Goal: Manage account settings

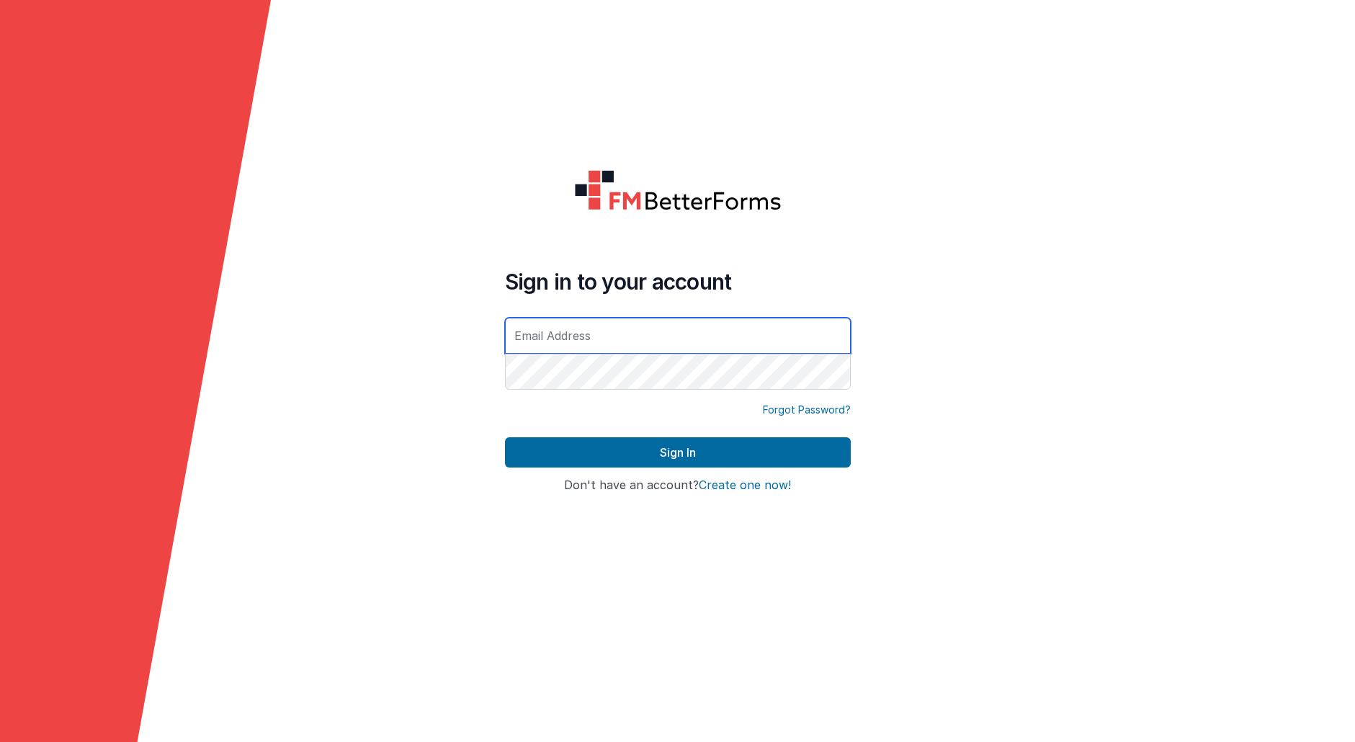
type input "[EMAIL_ADDRESS][DOMAIN_NAME]"
click at [505, 392] on div at bounding box center [505, 392] width 0 height 0
type input "[EMAIL_ADDRESS][DOMAIN_NAME]"
click at [601, 341] on input "[EMAIL_ADDRESS][DOMAIN_NAME]" at bounding box center [678, 336] width 346 height 36
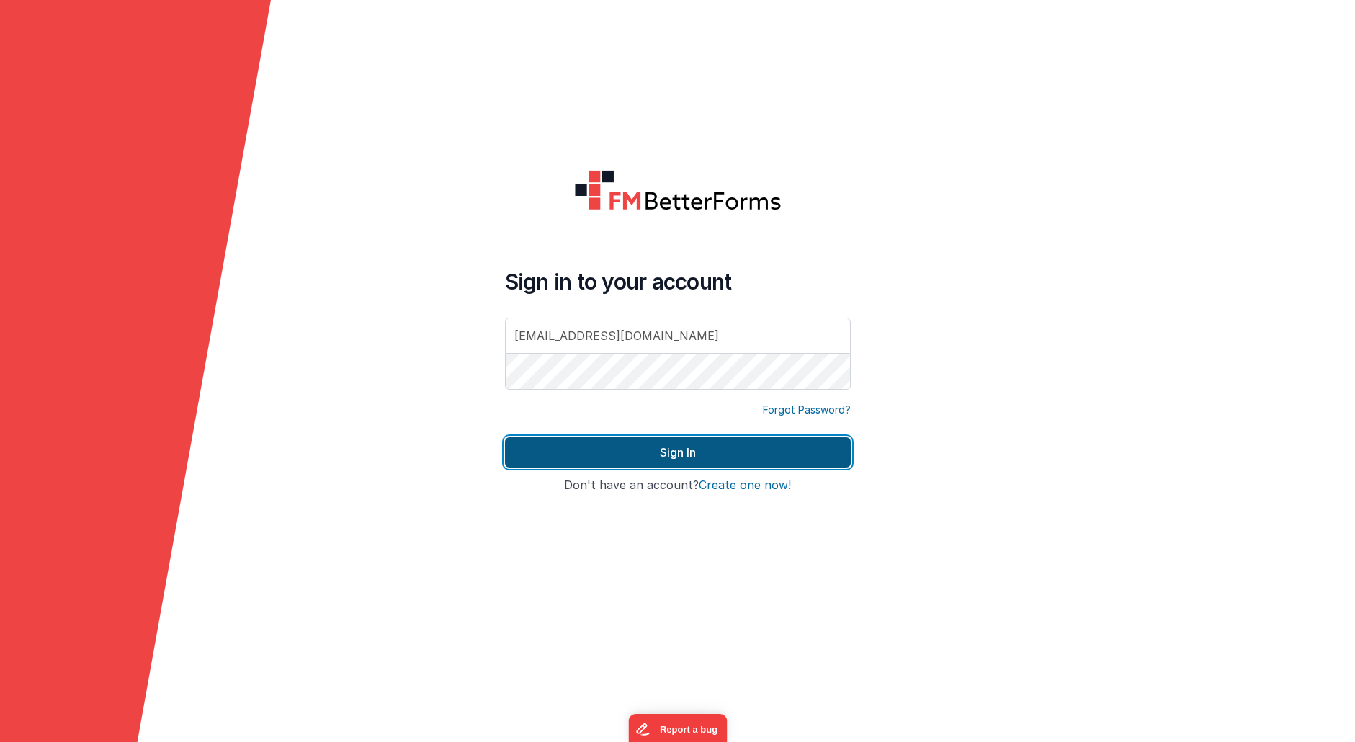
click at [763, 454] on button "Sign In" at bounding box center [678, 452] width 346 height 30
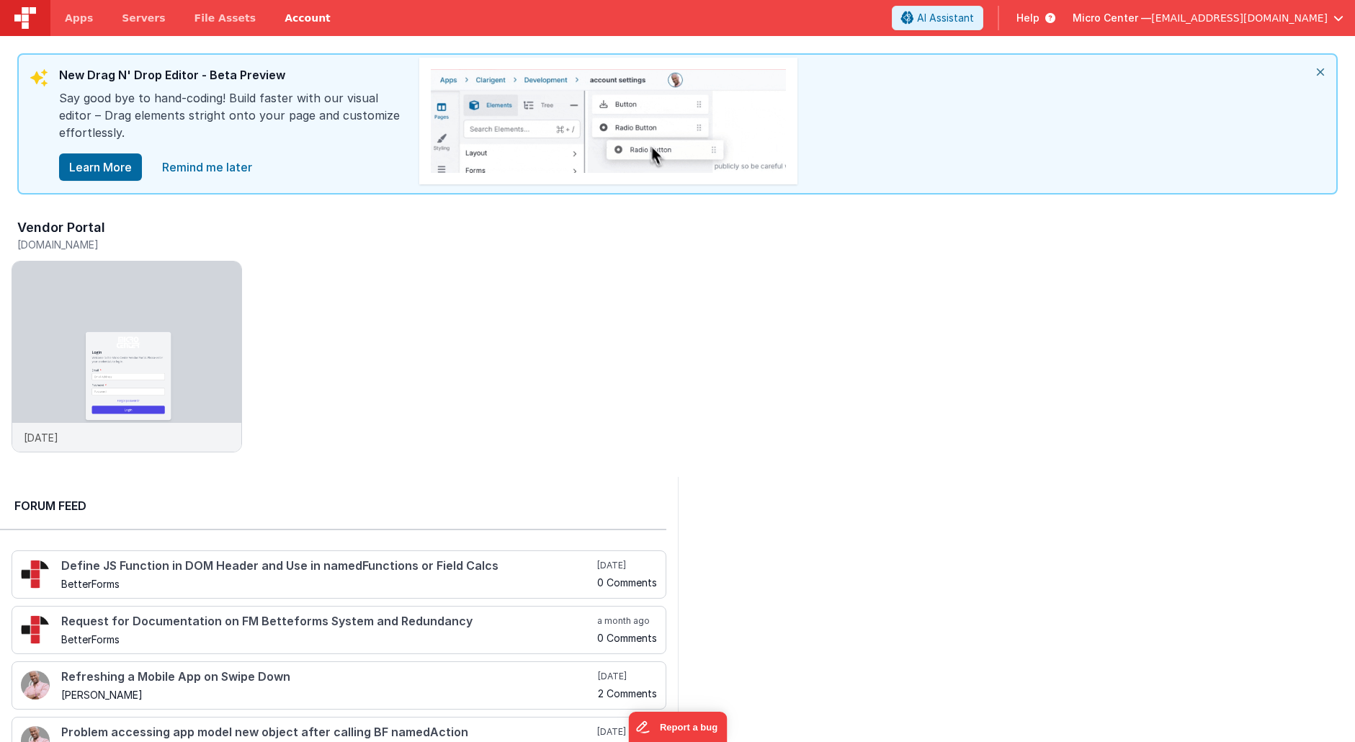
click at [284, 14] on link "Account" at bounding box center [307, 18] width 75 height 36
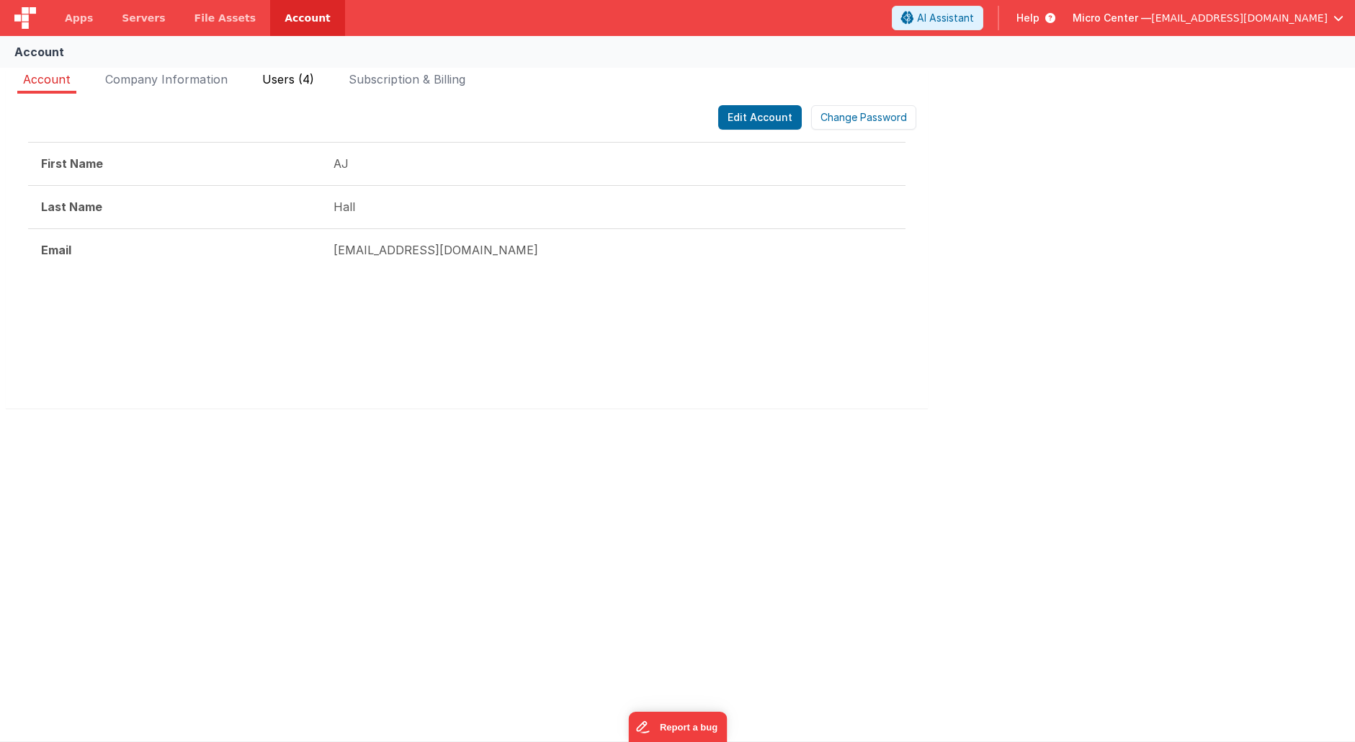
click at [286, 78] on span "Users (4)" at bounding box center [288, 79] width 52 height 14
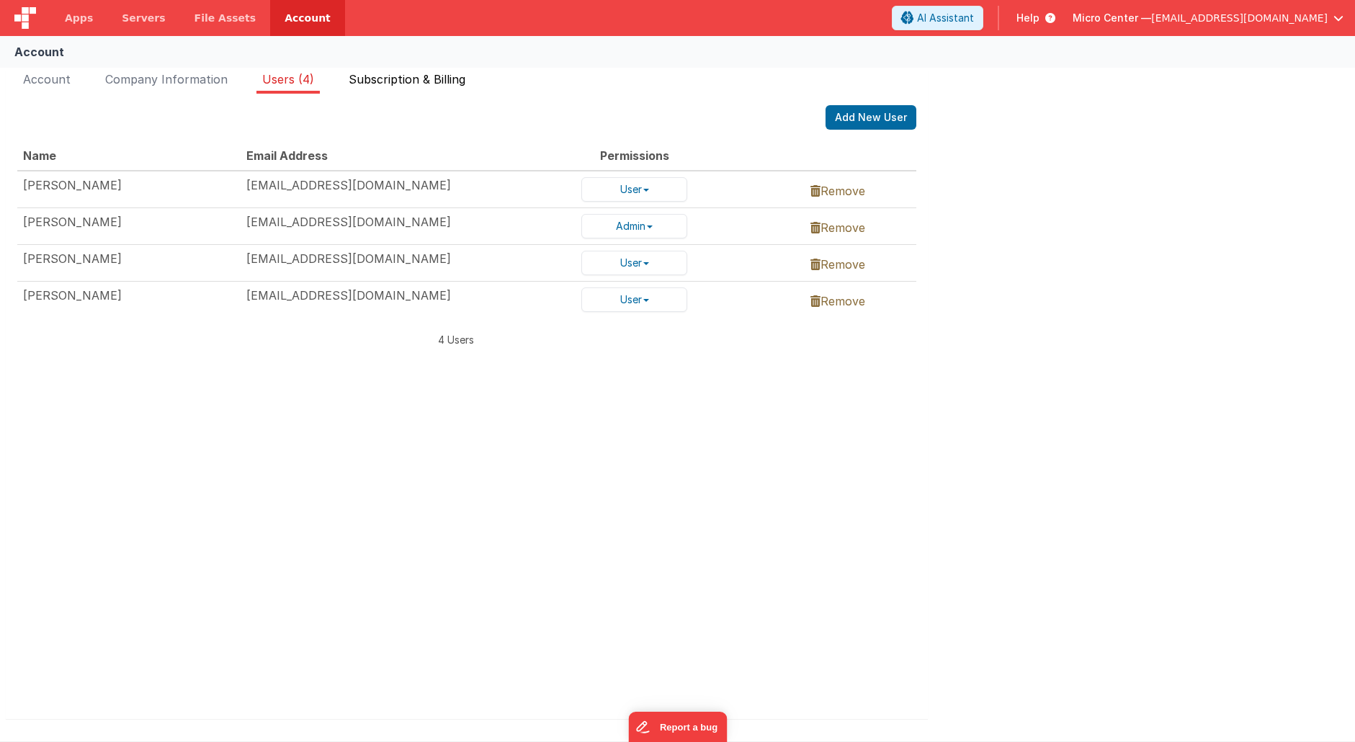
click at [415, 78] on span "Subscription & Billing" at bounding box center [407, 79] width 117 height 14
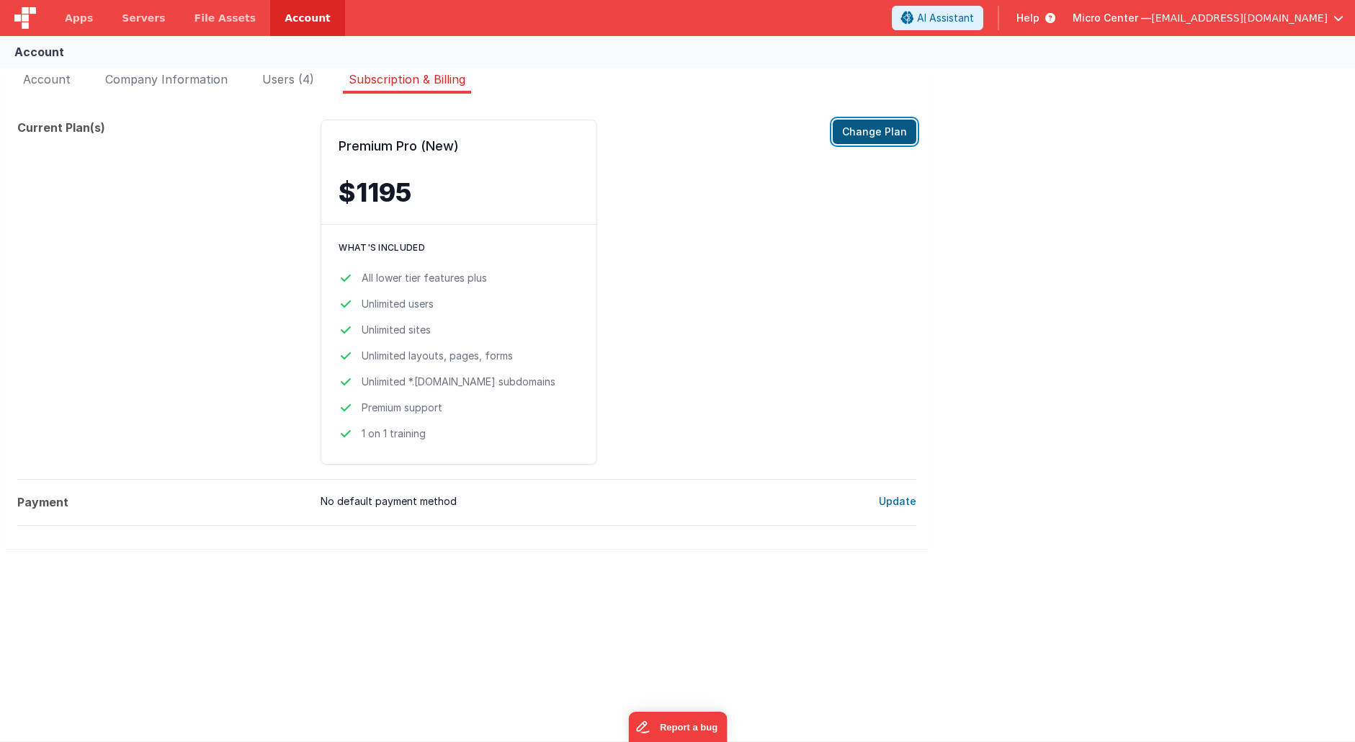
click at [882, 130] on button "Change Plan" at bounding box center [875, 132] width 84 height 24
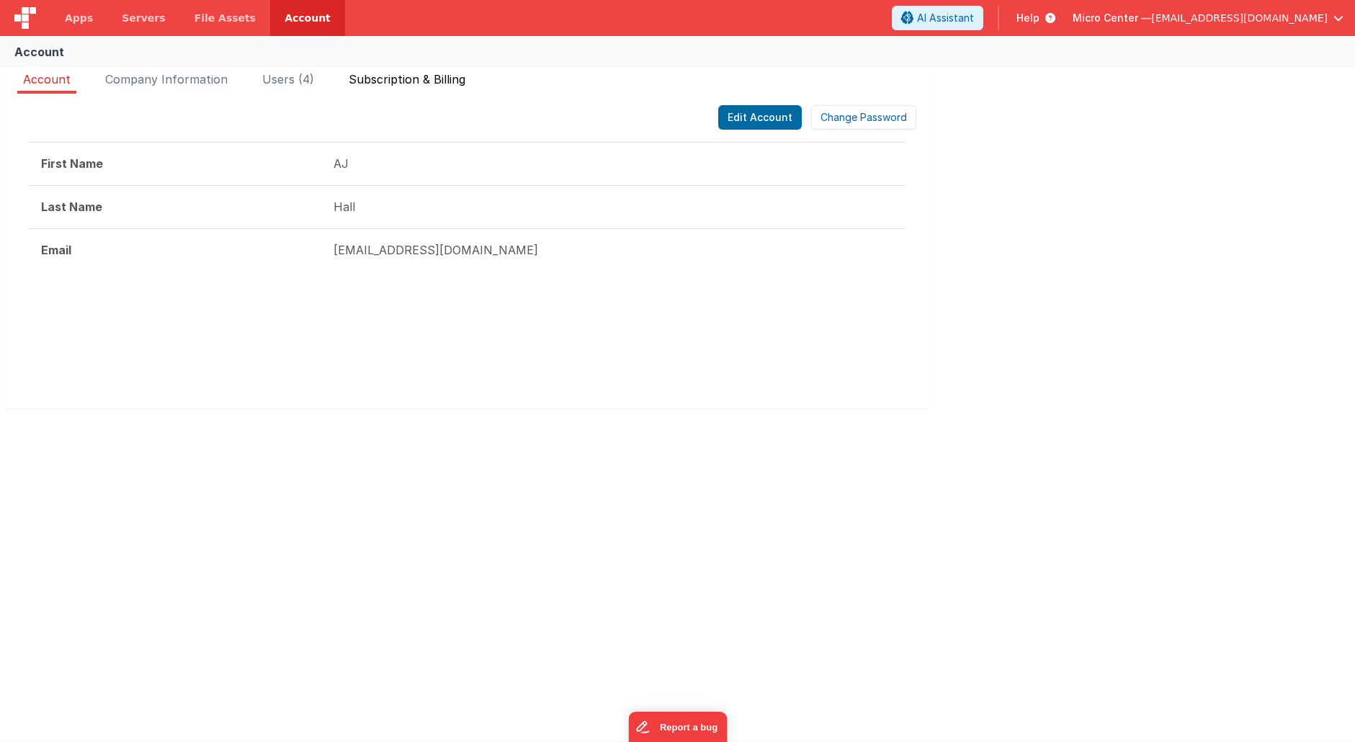
click at [435, 77] on span "Subscription & Billing" at bounding box center [407, 79] width 117 height 14
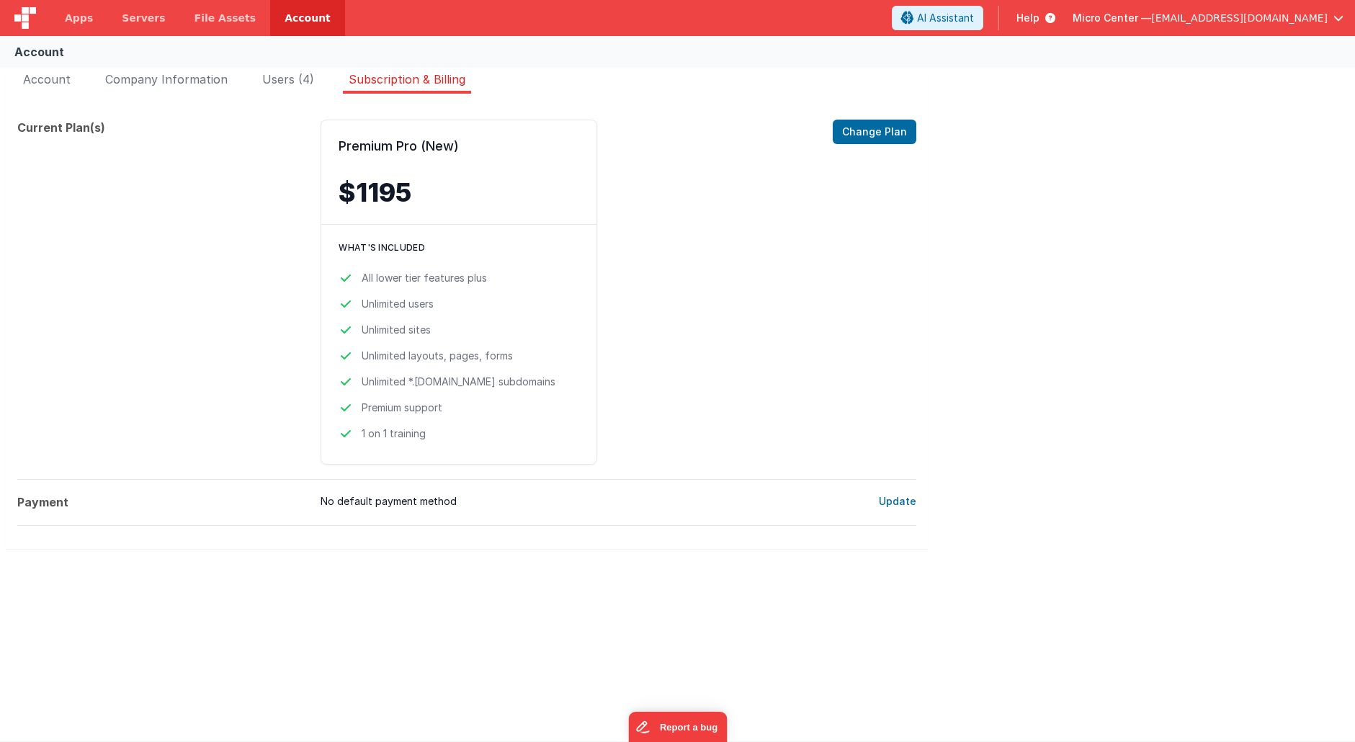
click at [689, 256] on div "Premium Pro (New) $1195 Change Plan What's included All lower tier features plu…" at bounding box center [570, 292] width 501 height 345
click at [129, 21] on span "Servers" at bounding box center [143, 18] width 43 height 14
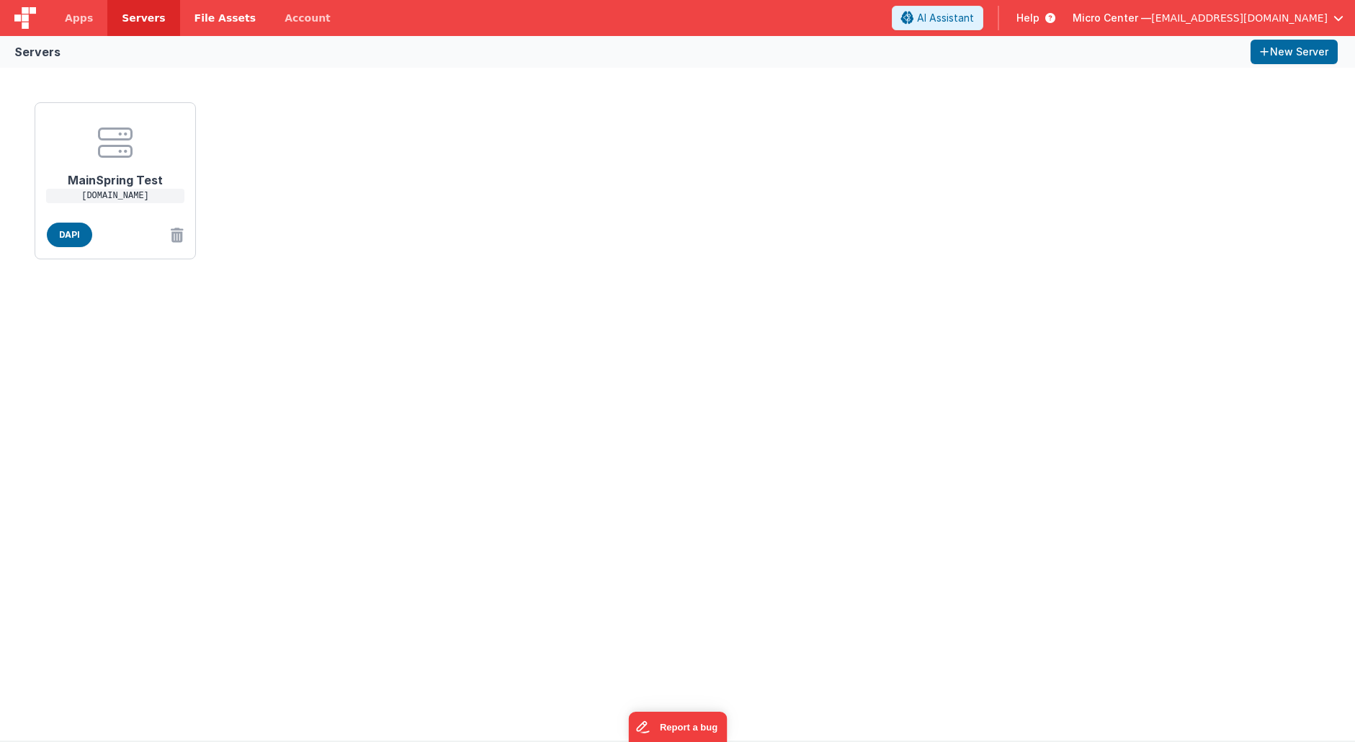
click at [220, 20] on span "File Assets" at bounding box center [225, 18] width 62 height 14
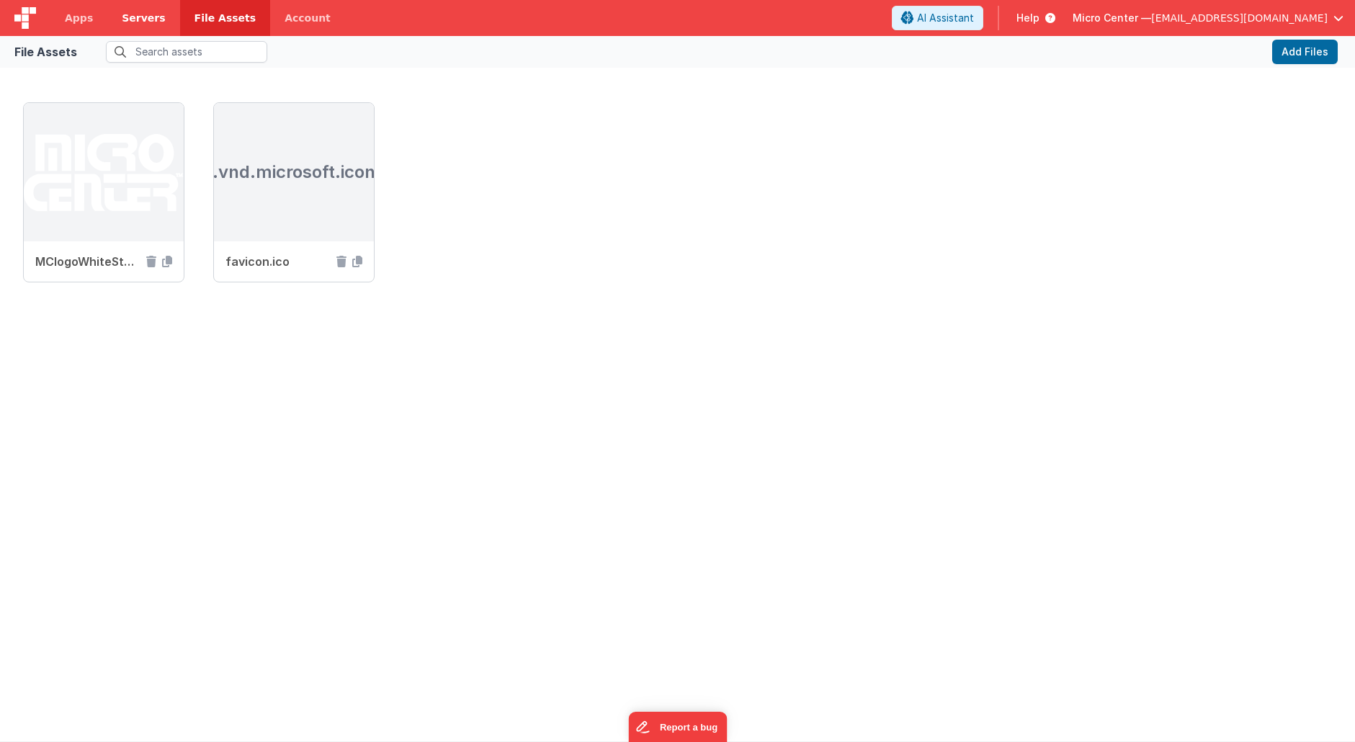
click at [143, 30] on link "Servers" at bounding box center [143, 18] width 72 height 36
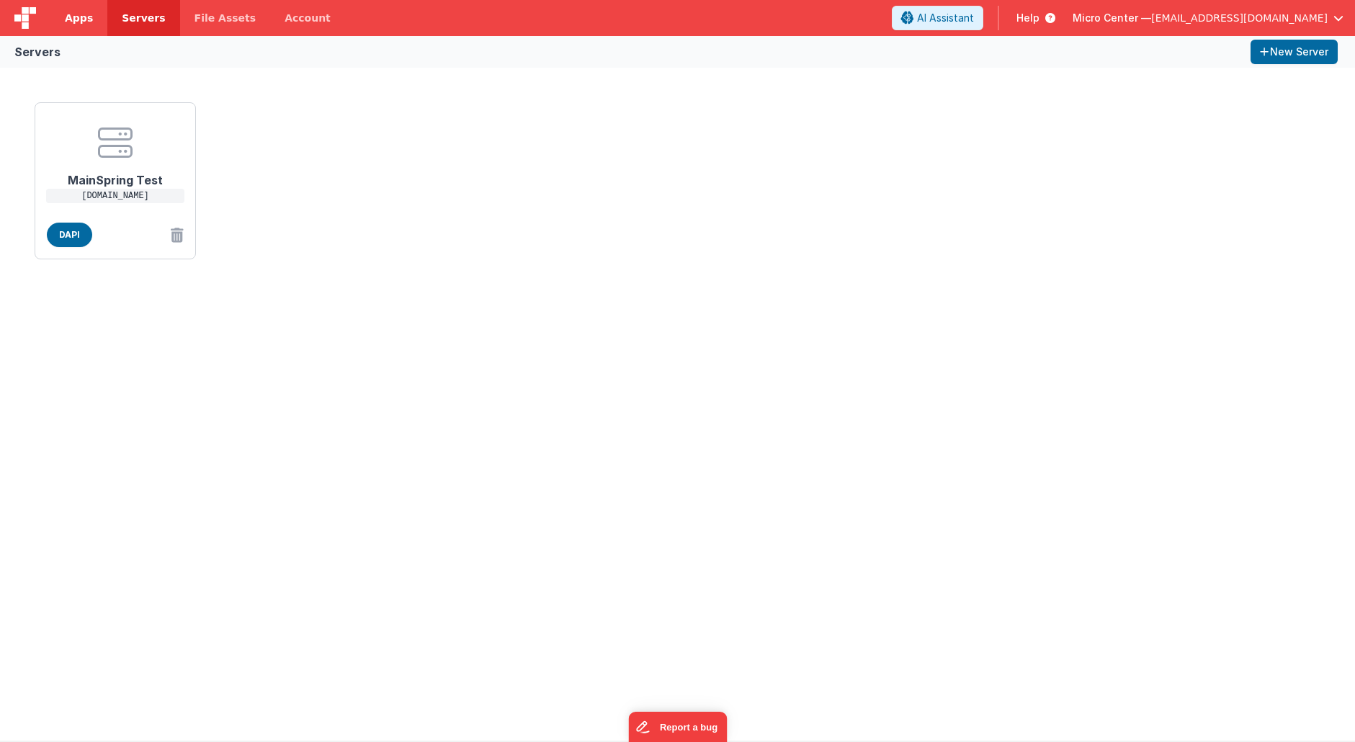
click at [77, 16] on span "Apps" at bounding box center [79, 18] width 28 height 14
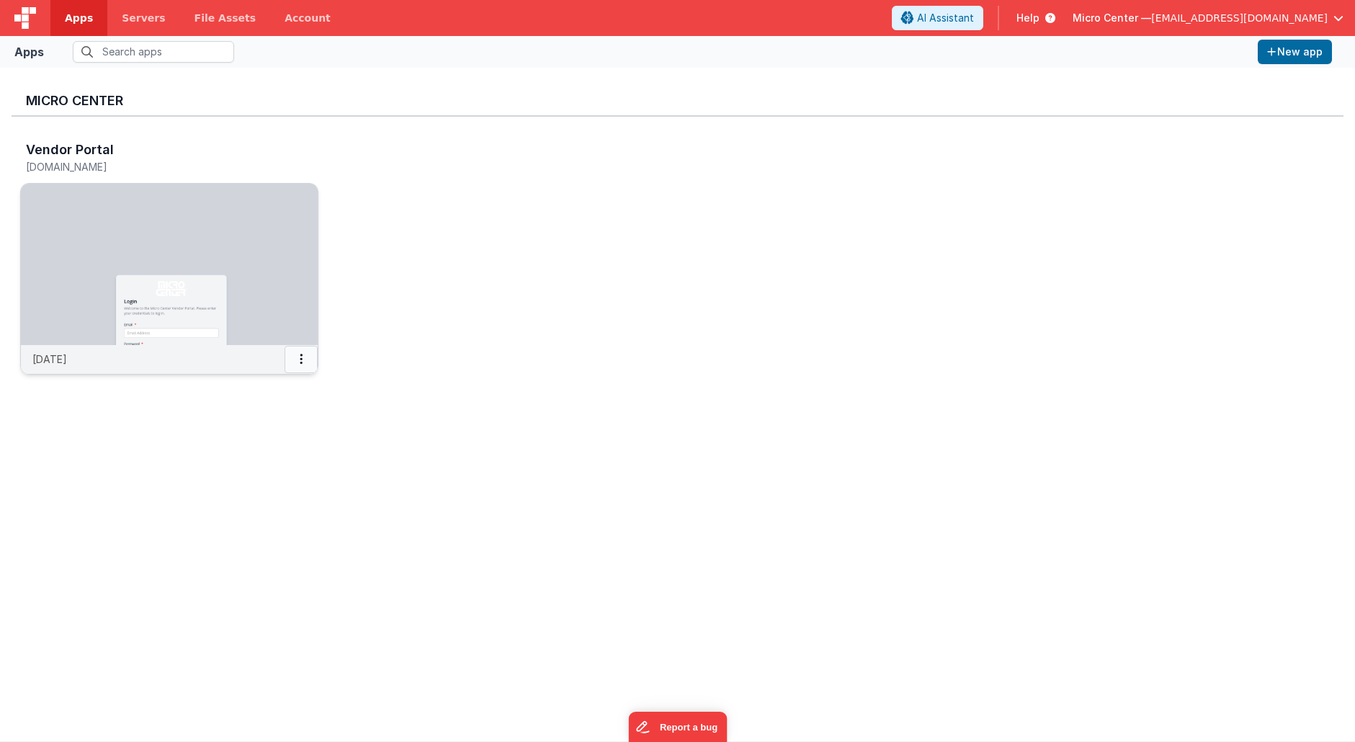
click at [305, 356] on button at bounding box center [300, 359] width 33 height 27
click at [565, 349] on div at bounding box center [677, 371] width 1355 height 742
click at [587, 292] on div "Vendor Portal mcvendors.clientportal.cloud 2 months ago" at bounding box center [678, 262] width 1332 height 291
